Goal: Information Seeking & Learning: Find specific page/section

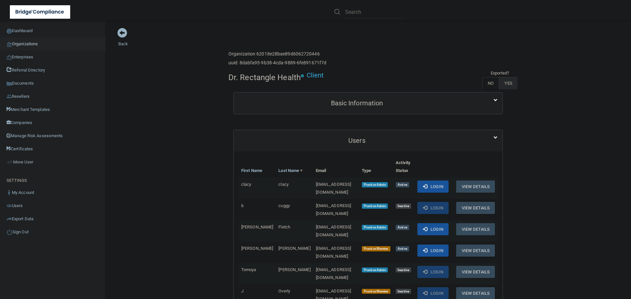
scroll to position [66, 0]
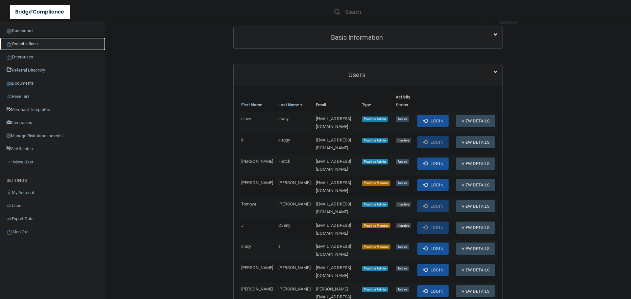
click at [26, 47] on link "Organizations" at bounding box center [52, 43] width 105 height 13
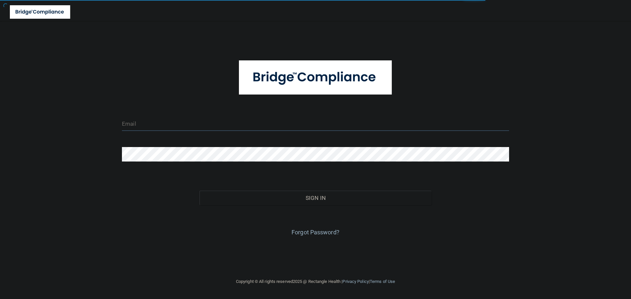
type input "[EMAIL_ADDRESS][DOMAIN_NAME]"
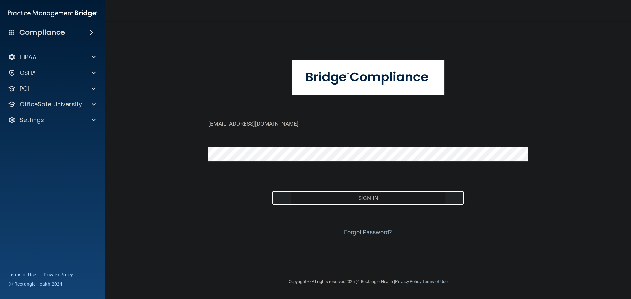
click at [344, 191] on button "Sign In" at bounding box center [368, 198] width 192 height 14
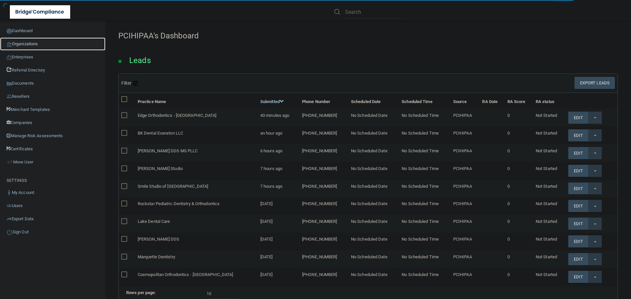
click at [33, 44] on link "Organizations" at bounding box center [52, 43] width 105 height 13
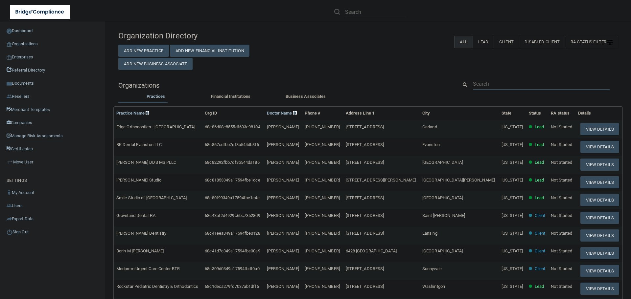
click at [488, 82] on input "text" at bounding box center [541, 84] width 137 height 12
paste input "[EMAIL_ADDRESS][DOMAIN_NAME]"
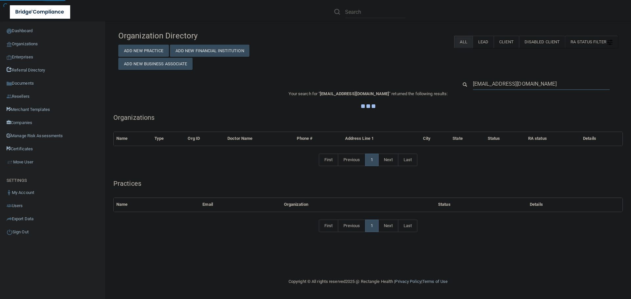
type input "[EMAIL_ADDRESS][DOMAIN_NAME]"
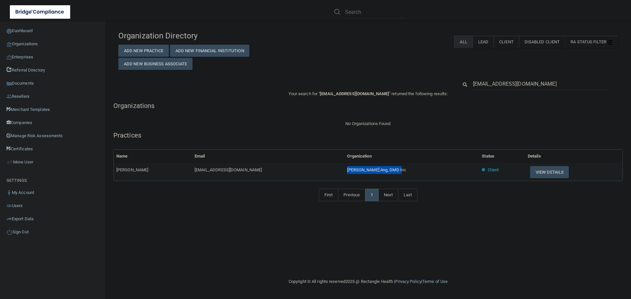
drag, startPoint x: 386, startPoint y: 167, endPoint x: 292, endPoint y: 173, distance: 94.1
click at [292, 173] on tr "[PERSON_NAME] [EMAIL_ADDRESS][DOMAIN_NAME] [PERSON_NAME] Ang, DMD Inc Client Vi…" at bounding box center [368, 172] width 508 height 18
copy tr "[PERSON_NAME] Ang, DMD Inc"
click at [530, 170] on button "View Details" at bounding box center [549, 172] width 39 height 12
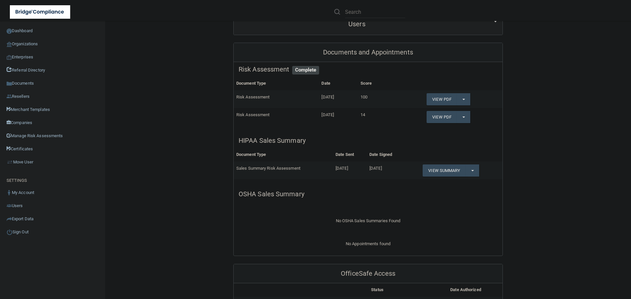
scroll to position [131, 0]
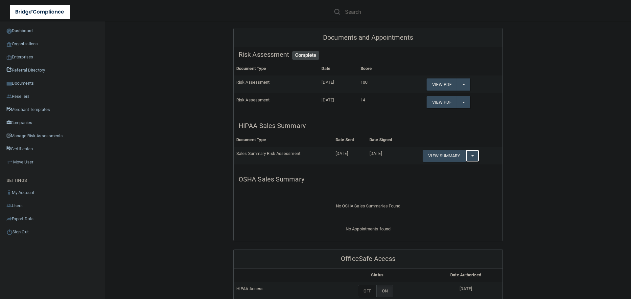
click at [473, 152] on button "Split button!" at bounding box center [471, 156] width 13 height 12
click at [449, 170] on link "Download as PDF" at bounding box center [449, 169] width 55 height 10
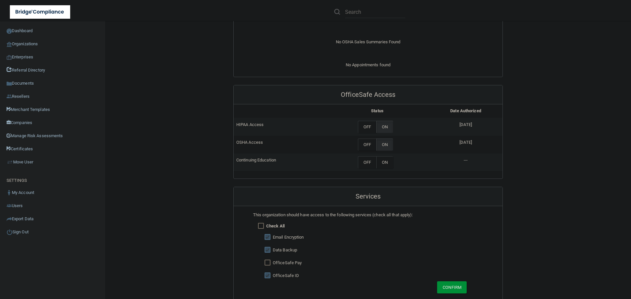
scroll to position [164, 0]
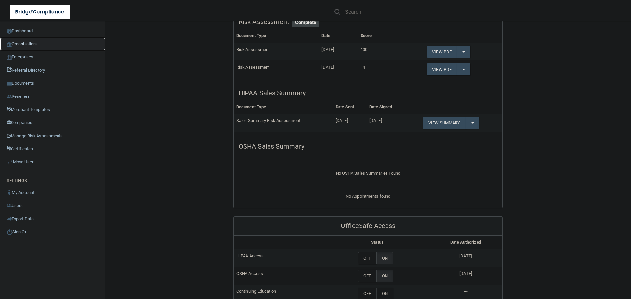
click at [20, 47] on link "Organizations" at bounding box center [52, 43] width 105 height 13
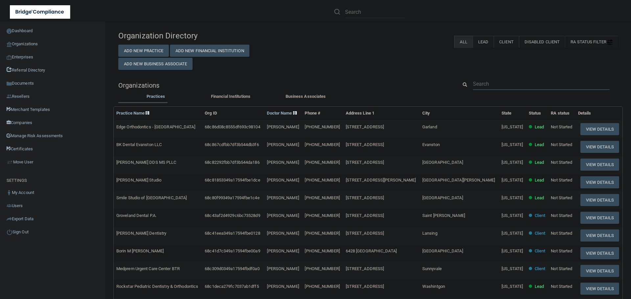
click at [492, 84] on input "text" at bounding box center [541, 84] width 137 height 12
paste input "[GEOGRAPHIC_DATA][US_STATE]"
type input "[GEOGRAPHIC_DATA][US_STATE]"
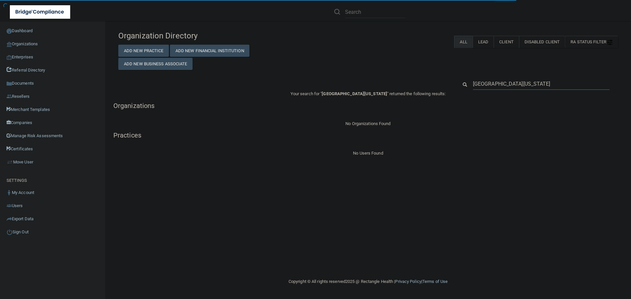
click at [526, 83] on input "[GEOGRAPHIC_DATA][US_STATE]" at bounding box center [541, 84] width 137 height 12
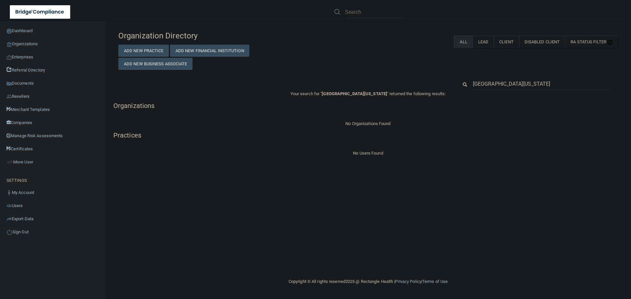
click at [529, 85] on input "[GEOGRAPHIC_DATA][US_STATE]" at bounding box center [541, 84] width 137 height 12
type input "[GEOGRAPHIC_DATA][US_STATE]"
click at [529, 85] on input "[GEOGRAPHIC_DATA][US_STATE]" at bounding box center [541, 84] width 137 height 12
click at [528, 83] on input "[GEOGRAPHIC_DATA][US_STATE]" at bounding box center [541, 84] width 137 height 12
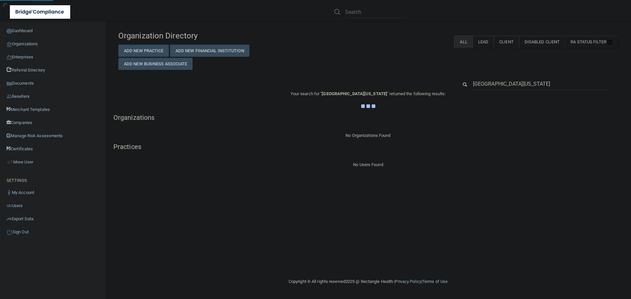
type input "[GEOGRAPHIC_DATA][US_STATE]"
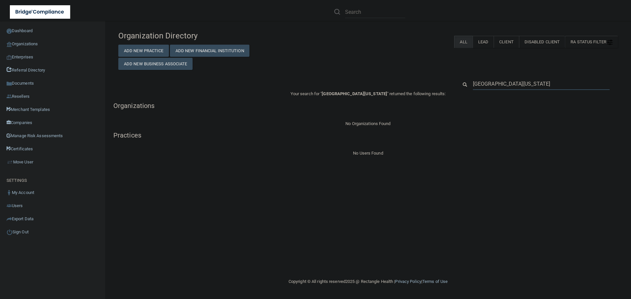
drag, startPoint x: 540, startPoint y: 85, endPoint x: 442, endPoint y: 80, distance: 98.0
click at [442, 80] on div "[GEOGRAPHIC_DATA][US_STATE]" at bounding box center [367, 84] width 509 height 12
paste input "301) 777-1100"
type input "301) 777-1100"
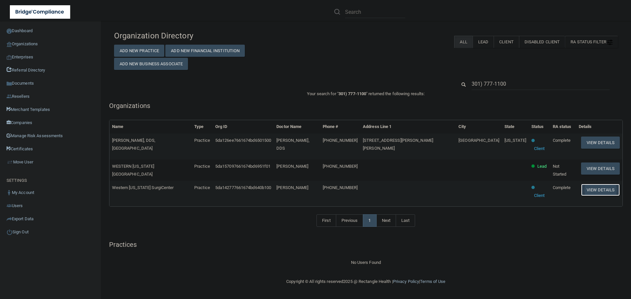
click at [589, 184] on button "View Details" at bounding box center [600, 190] width 39 height 12
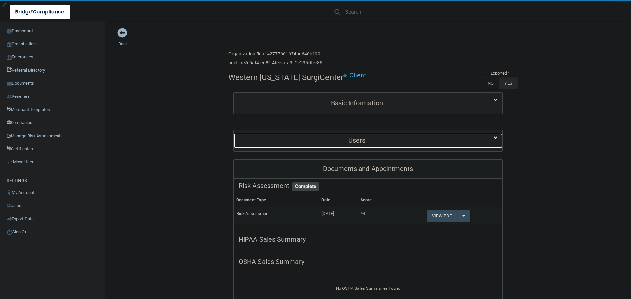
click at [333, 135] on div "Users" at bounding box center [356, 140] width 246 height 15
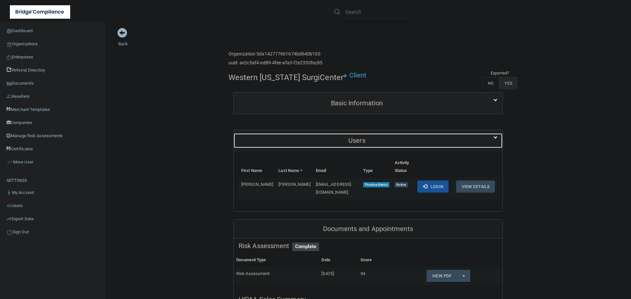
click at [333, 135] on div "Users" at bounding box center [356, 140] width 246 height 15
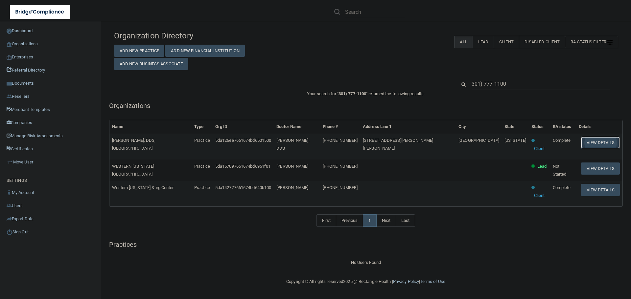
click at [592, 140] on button "View Details" at bounding box center [600, 143] width 39 height 12
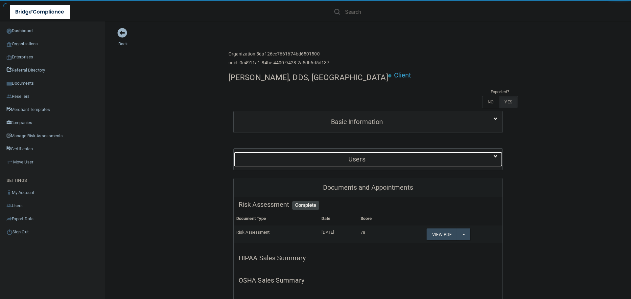
click at [385, 152] on div "Users" at bounding box center [356, 159] width 246 height 15
